Goal: Task Accomplishment & Management: Use online tool/utility

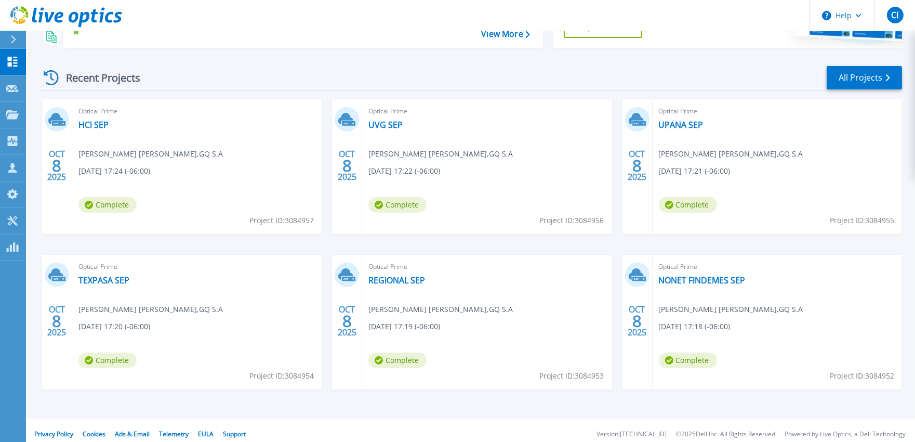
scroll to position [134, 0]
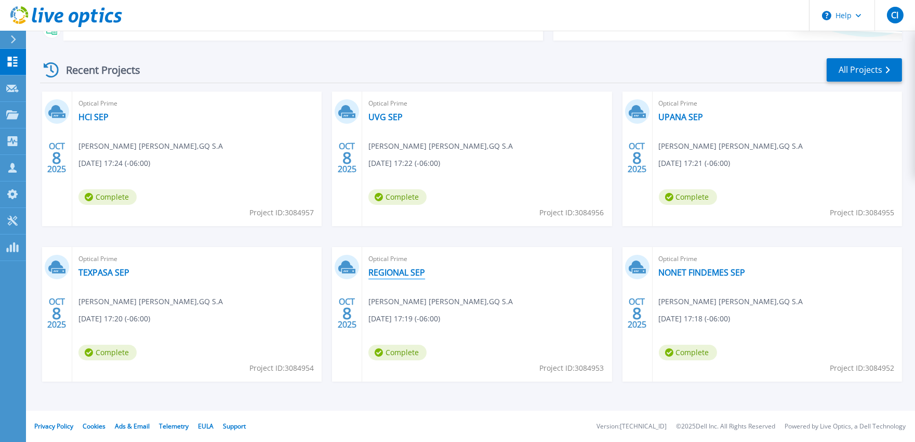
click at [396, 269] on link "REGIONAL SEP" at bounding box center [396, 272] width 57 height 10
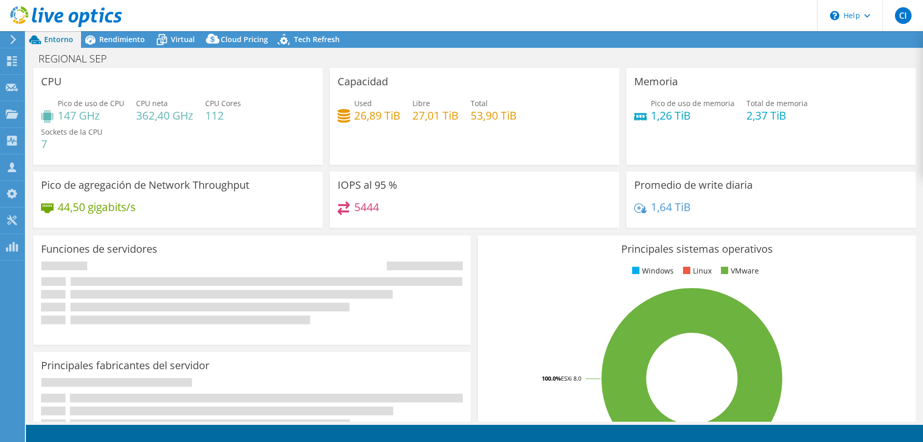
select select "USD"
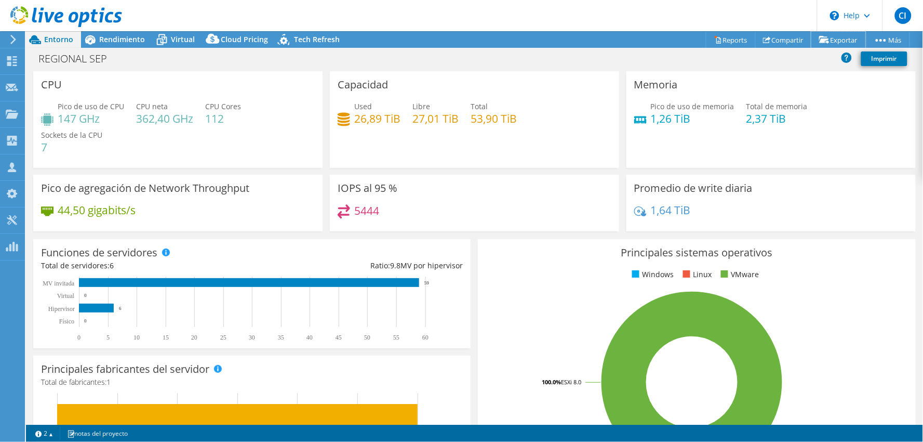
click at [846, 42] on link "Exportar" at bounding box center [839, 40] width 55 height 16
click at [793, 37] on link "Compartir" at bounding box center [784, 40] width 57 height 16
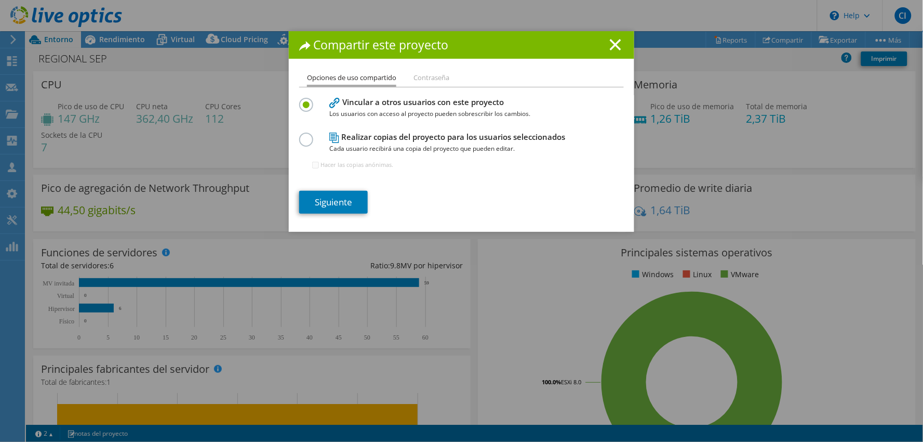
click at [614, 38] on div "Compartir este proyecto" at bounding box center [462, 45] width 346 height 28
click at [616, 44] on icon at bounding box center [615, 44] width 11 height 11
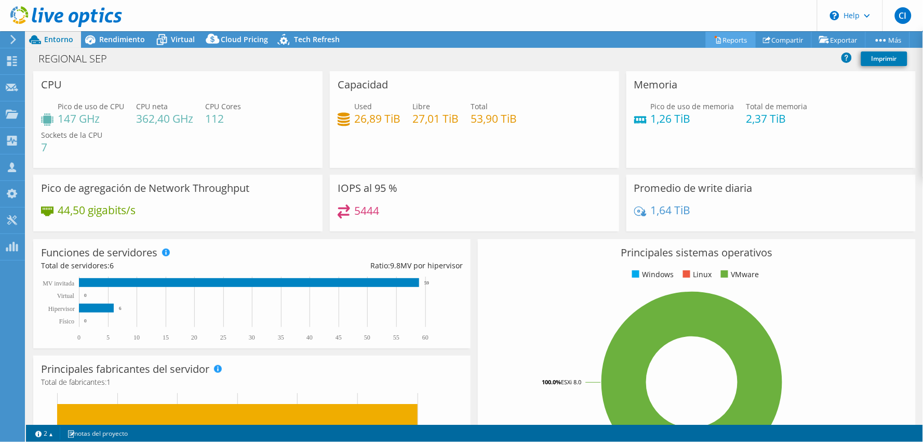
click at [718, 37] on div "Este proyecto se ha archivado. No se han realizado cambios, y tanto los gráfico…" at bounding box center [474, 236] width 897 height 411
click at [718, 37] on link "Reports" at bounding box center [731, 40] width 50 height 16
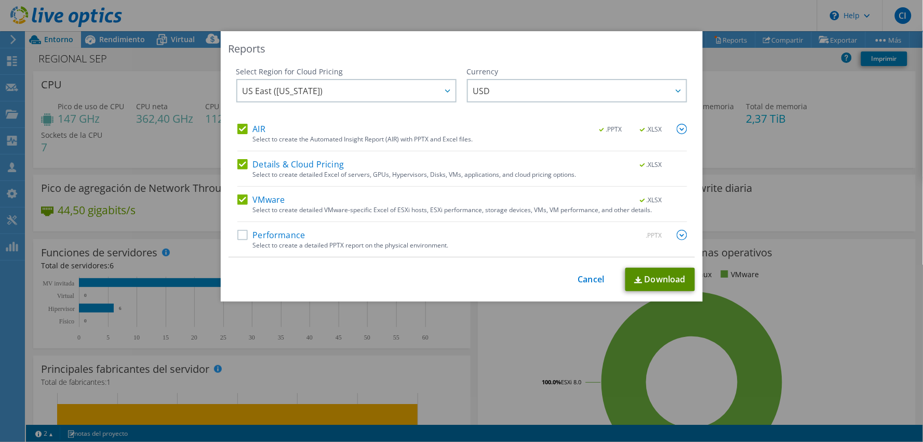
click at [650, 276] on link "Download" at bounding box center [661, 279] width 70 height 23
click at [578, 276] on link "Cancel" at bounding box center [591, 279] width 27 height 10
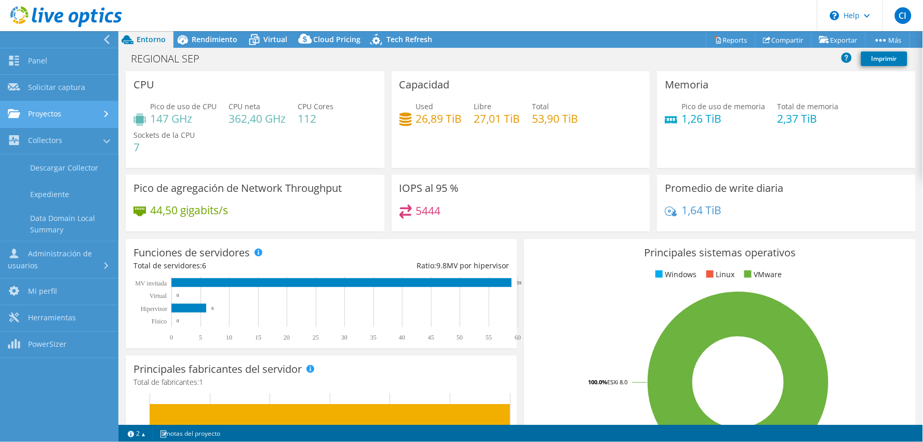
click at [65, 118] on link "Proyectos" at bounding box center [59, 114] width 118 height 27
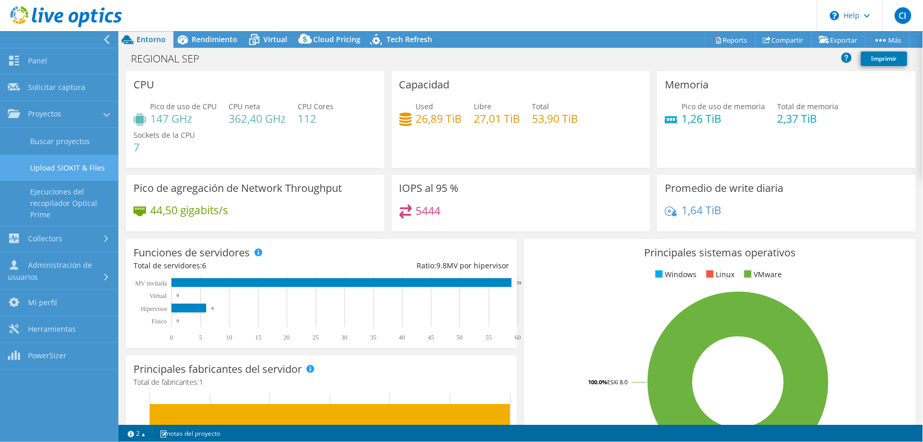
click at [63, 166] on link "Upload SIOKIT & Files" at bounding box center [59, 167] width 118 height 27
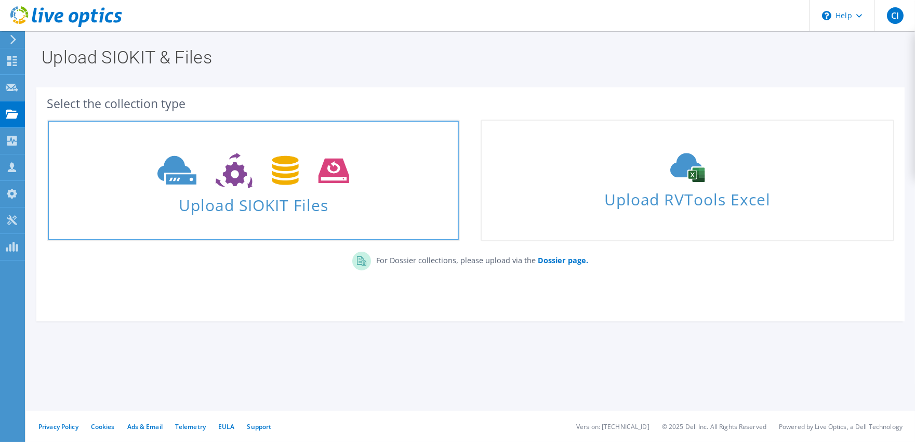
click at [369, 169] on span at bounding box center [253, 170] width 411 height 44
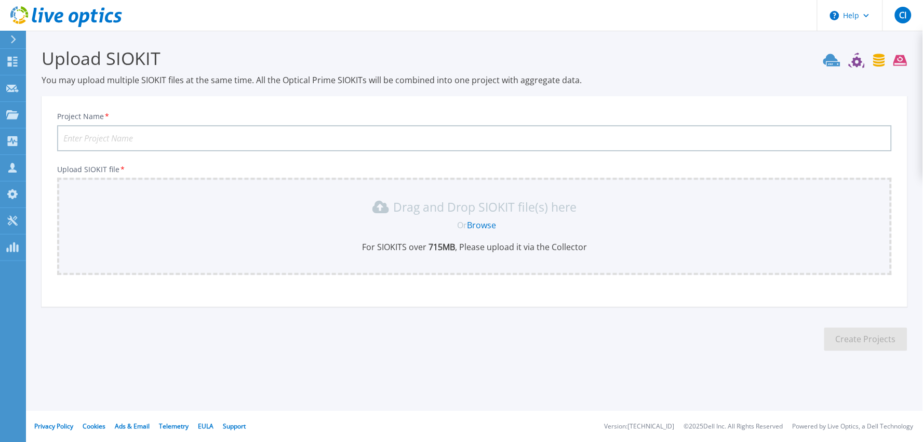
click at [209, 136] on input "Project Name *" at bounding box center [474, 138] width 835 height 26
type input "PERSOCARD FINDE MES SEP"
click at [487, 226] on link "Browse" at bounding box center [481, 224] width 29 height 11
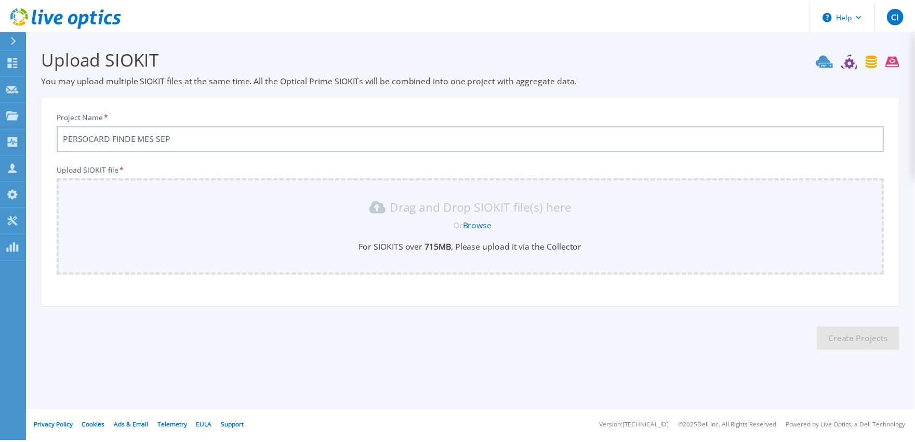
scroll to position [19, 0]
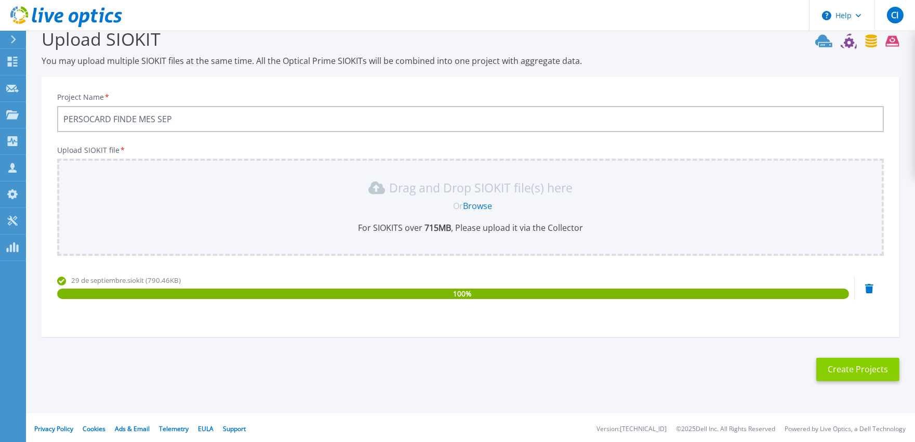
click at [865, 367] on button "Create Projects" at bounding box center [857, 369] width 83 height 23
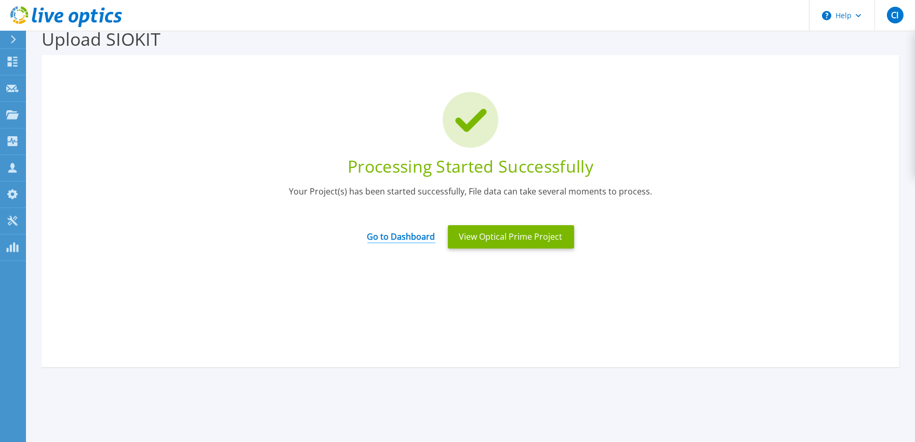
click at [419, 238] on link "Go to Dashboard" at bounding box center [401, 233] width 68 height 20
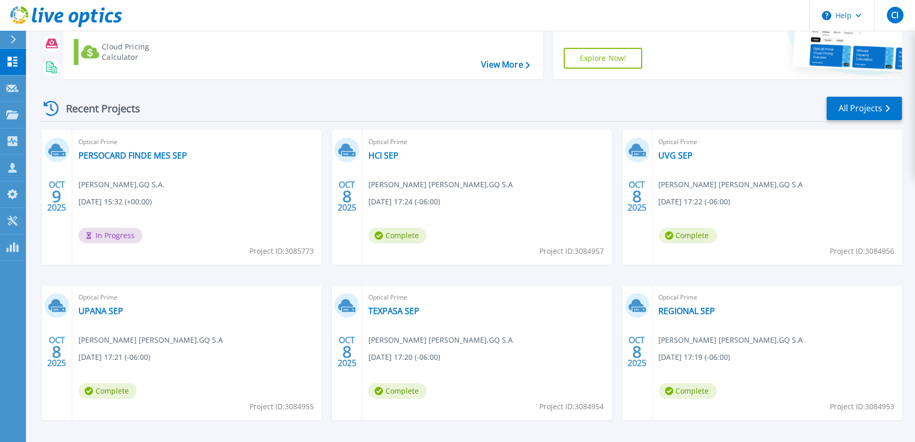
scroll to position [134, 0]
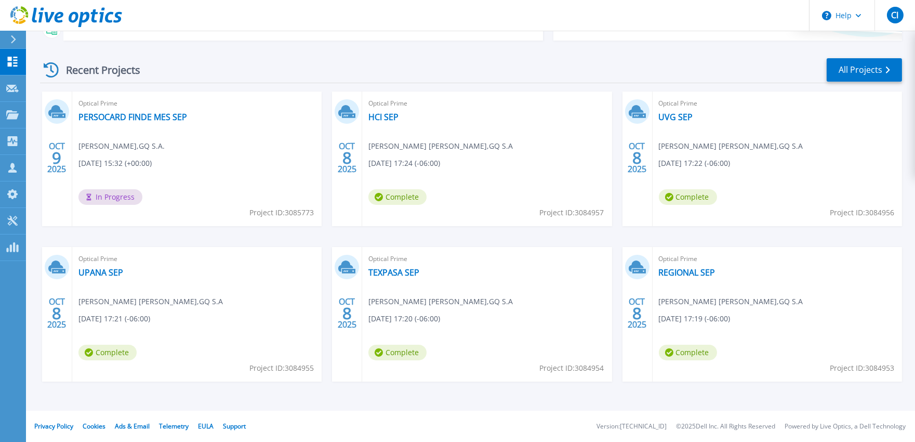
click at [692, 277] on div "Optical Prime REGIONAL SEP Ismael Anotnio Sosa Morales , GQ S.A 10/08/2025, 17:…" at bounding box center [777, 314] width 249 height 135
click at [687, 276] on link "REGIONAL SEP" at bounding box center [687, 272] width 57 height 10
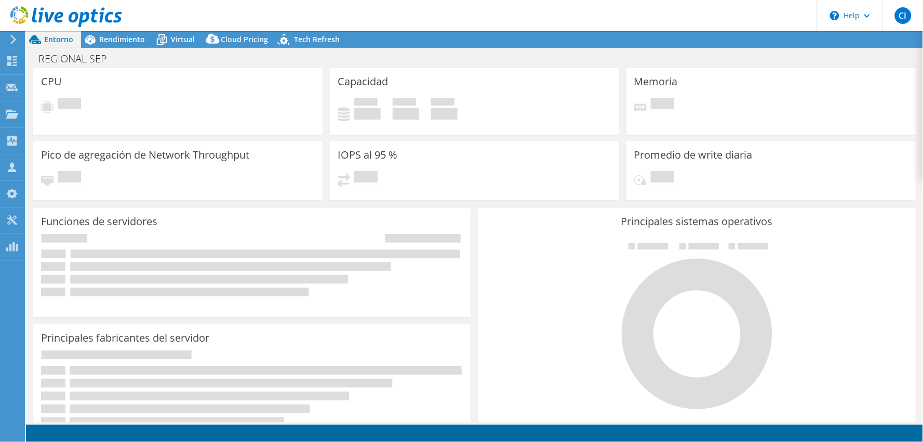
select select "USD"
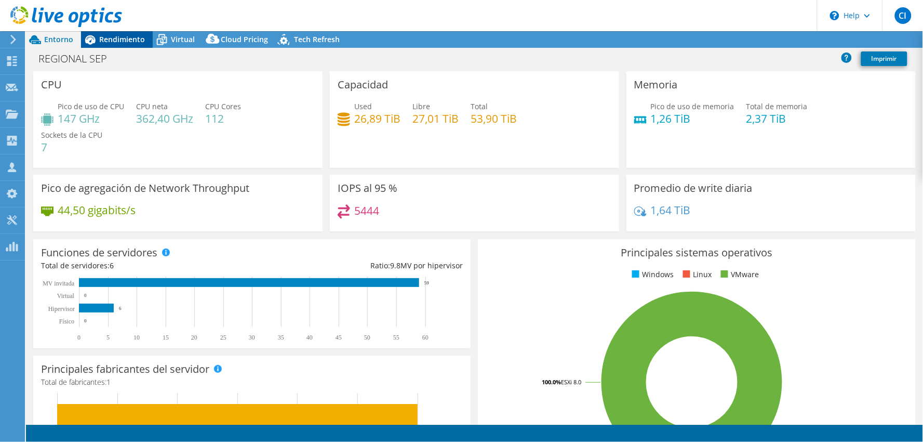
click at [111, 34] on div at bounding box center [61, 17] width 122 height 35
click at [120, 46] on div "Rendimiento" at bounding box center [117, 39] width 72 height 17
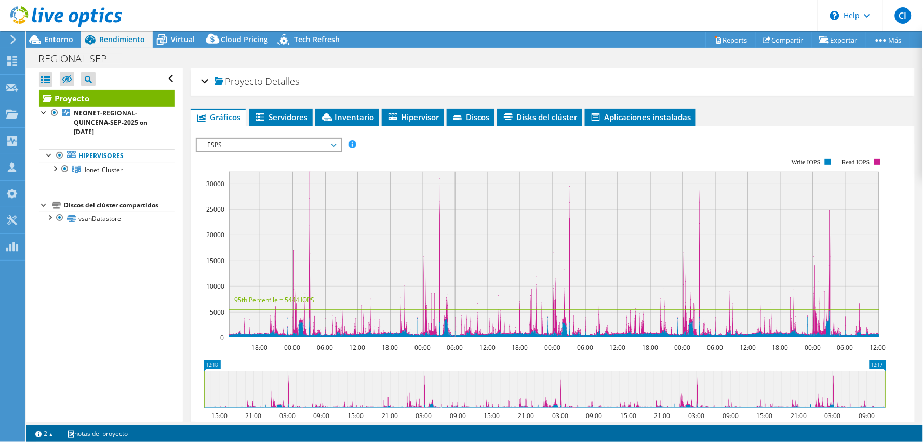
click at [216, 142] on span "ESPS" at bounding box center [269, 145] width 134 height 12
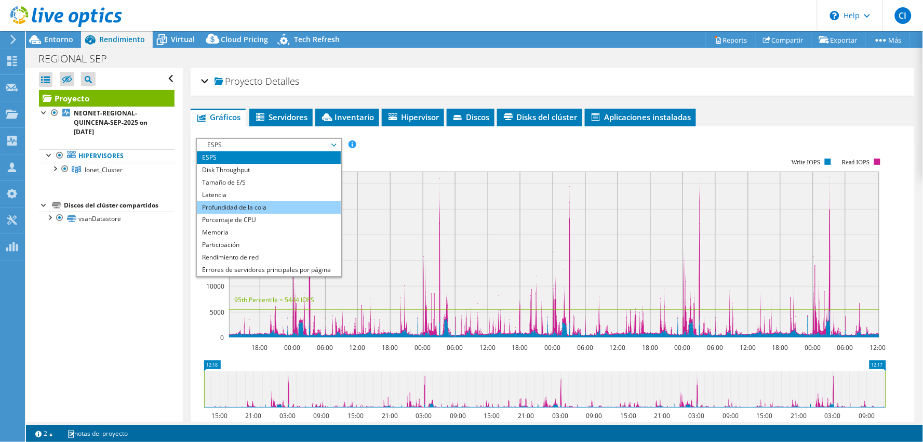
scroll to position [37, 0]
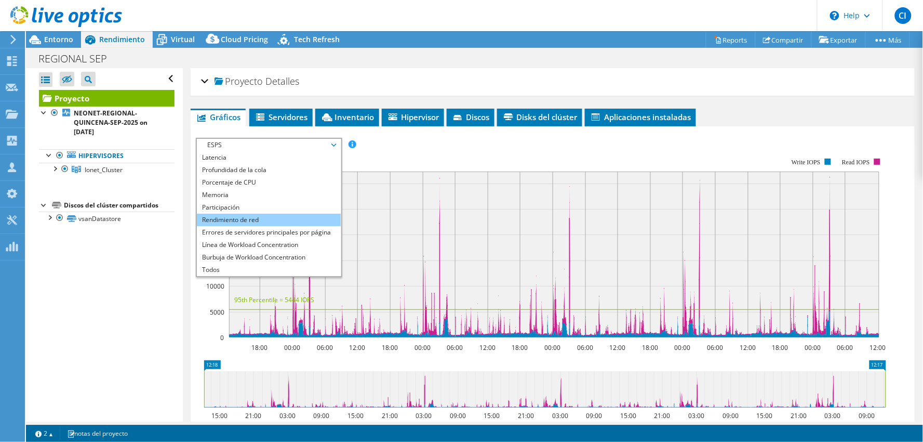
click at [259, 221] on li "Rendimiento de red" at bounding box center [269, 220] width 144 height 12
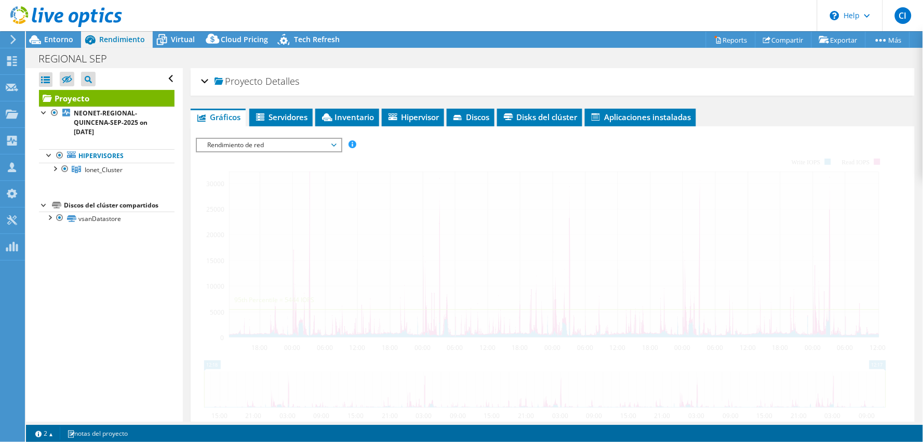
click at [172, 262] on div "Abrir todo Cerrar todo Ocultar nodos excluidos Filtro de árbol del proyecto" at bounding box center [104, 244] width 156 height 353
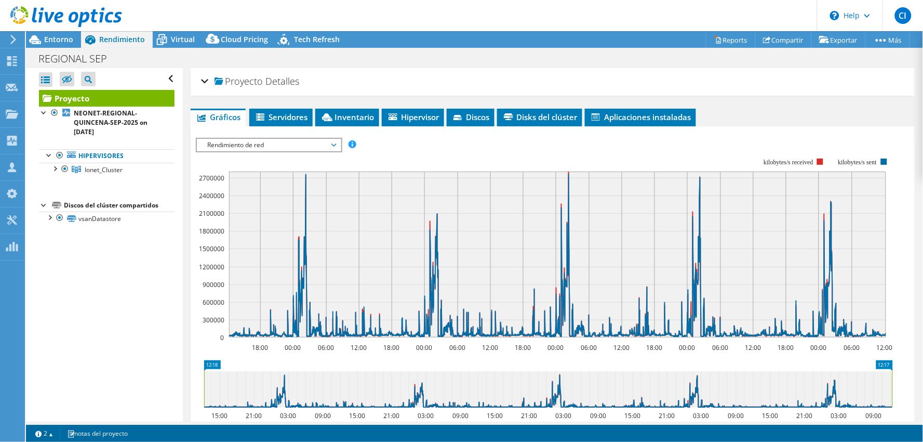
drag, startPoint x: 230, startPoint y: 143, endPoint x: 248, endPoint y: 182, distance: 43.5
click at [230, 143] on span "Rendimiento de red" at bounding box center [269, 145] width 134 height 12
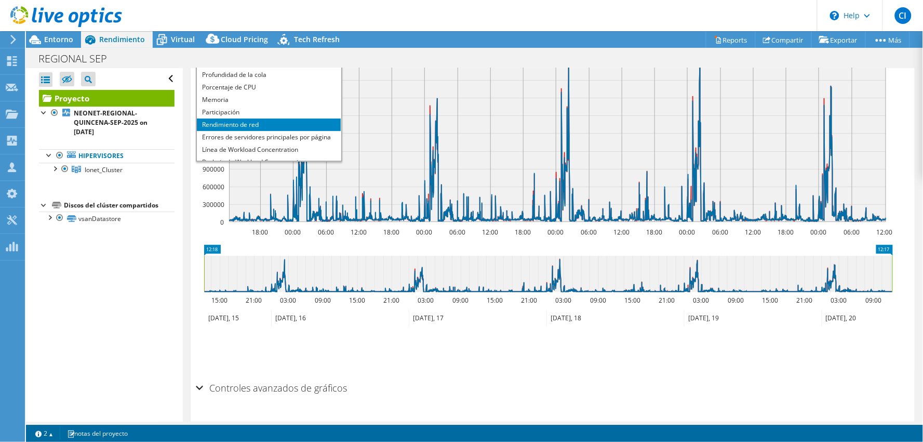
scroll to position [0, 0]
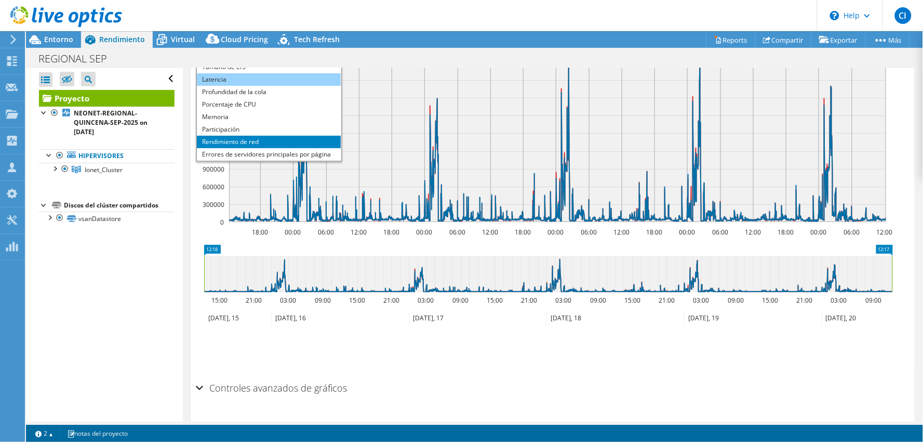
click at [227, 79] on li "Latencia" at bounding box center [269, 79] width 144 height 12
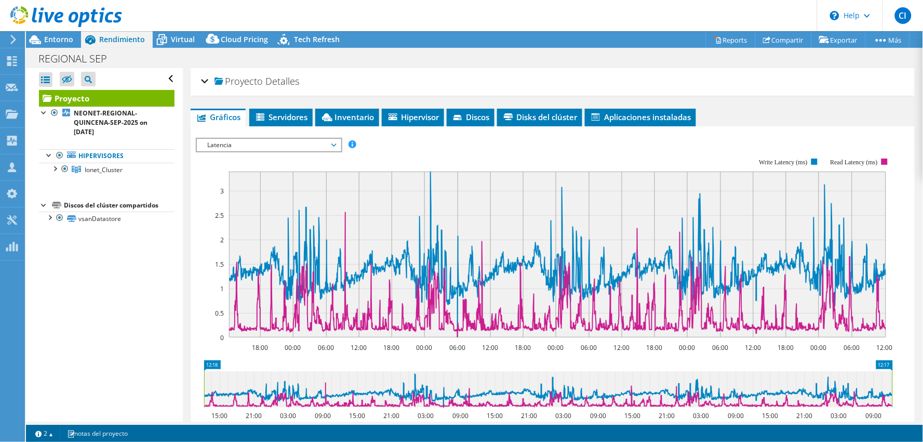
click at [334, 143] on span "Latencia" at bounding box center [269, 145] width 134 height 12
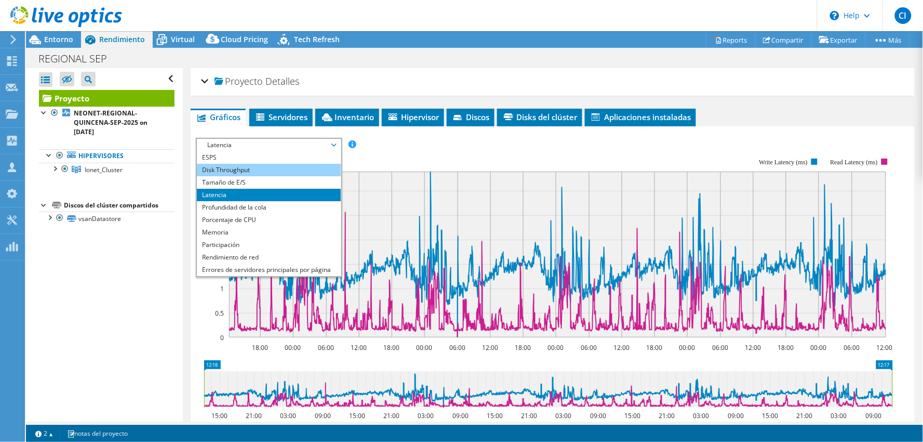
click at [247, 169] on li "Disk Throughput" at bounding box center [269, 170] width 144 height 12
